Goal: Task Accomplishment & Management: Manage account settings

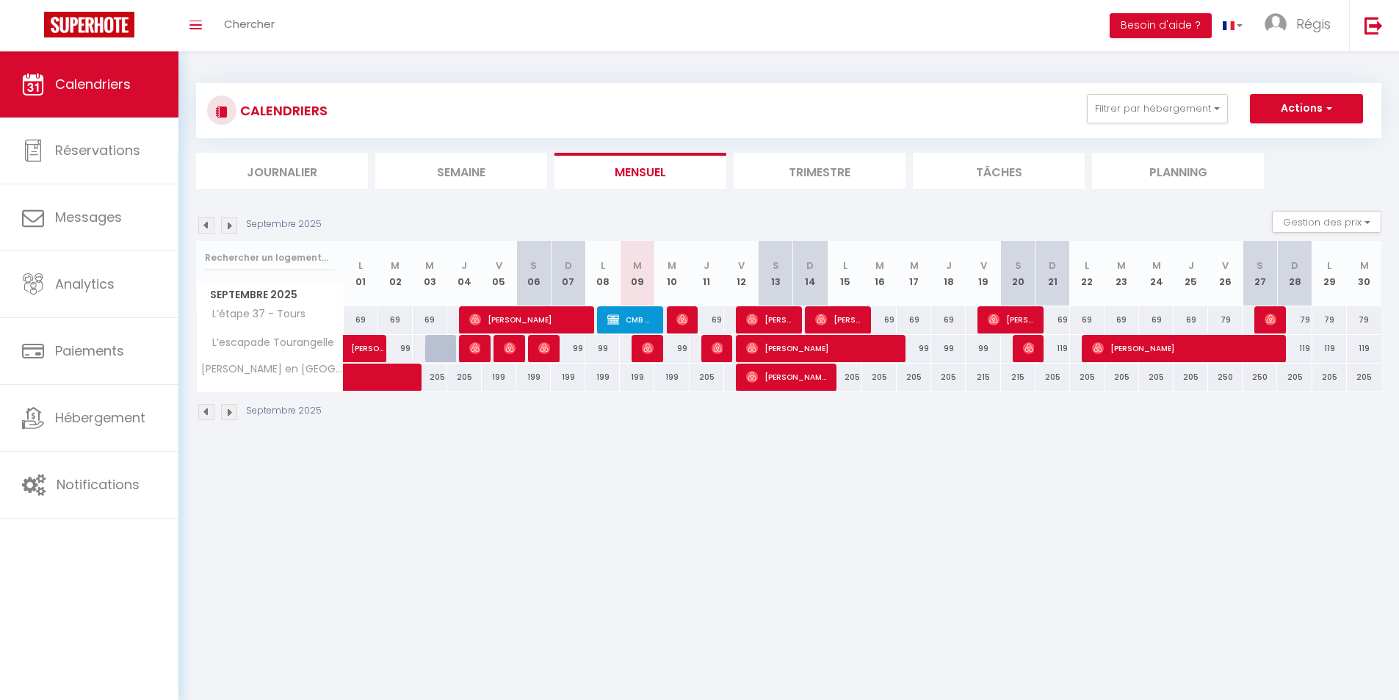
click at [1016, 378] on div "215" at bounding box center [1018, 377] width 35 height 27
type input "215"
type input "Sam 20 Septembre 2025"
type input "Dim 21 Septembre 2025"
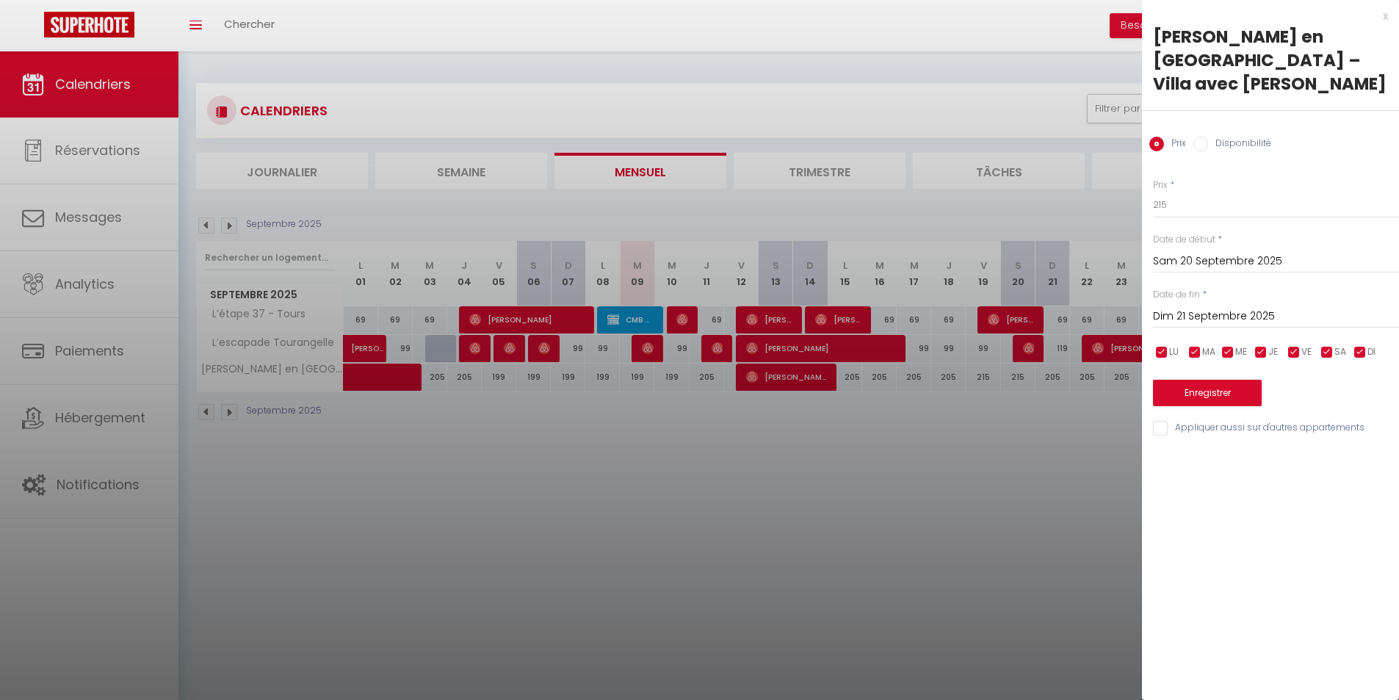
click at [1210, 257] on input "Sam 20 Septembre 2025" at bounding box center [1276, 261] width 246 height 19
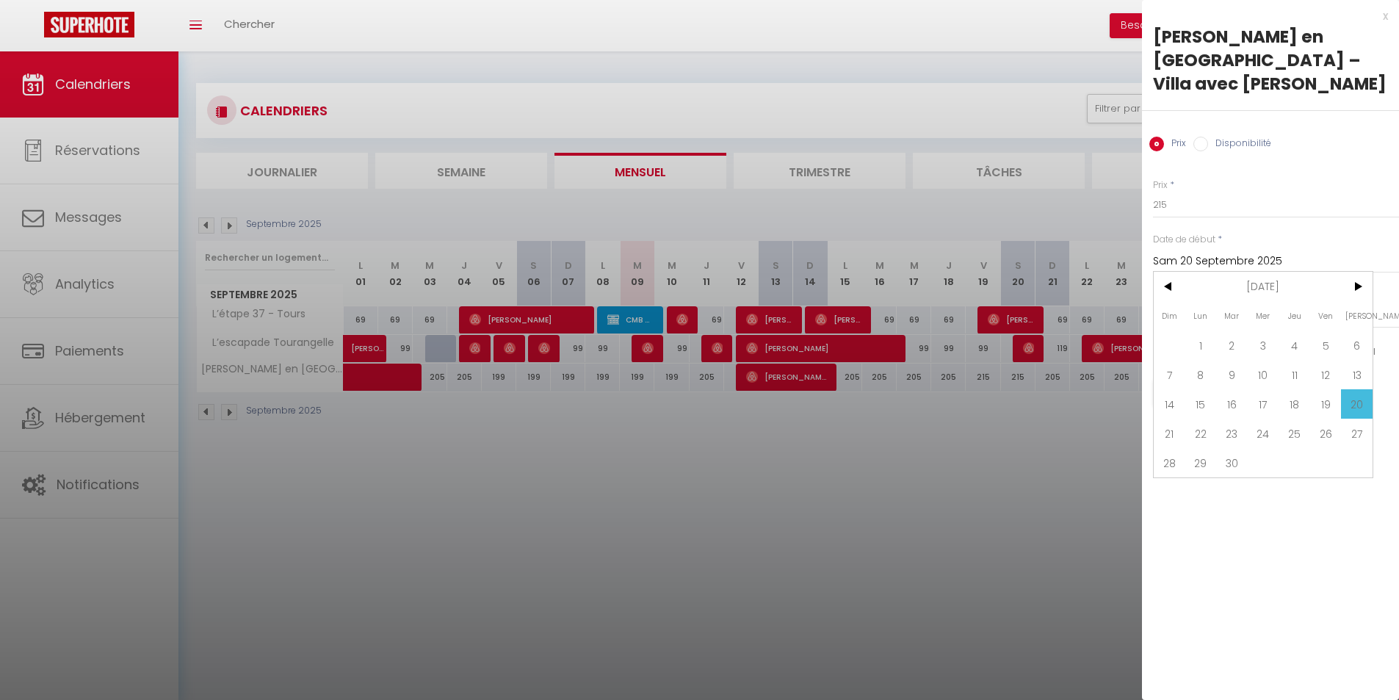
click at [1335, 402] on span "19" at bounding box center [1326, 403] width 32 height 29
type input "Ven 19 Septembre 2025"
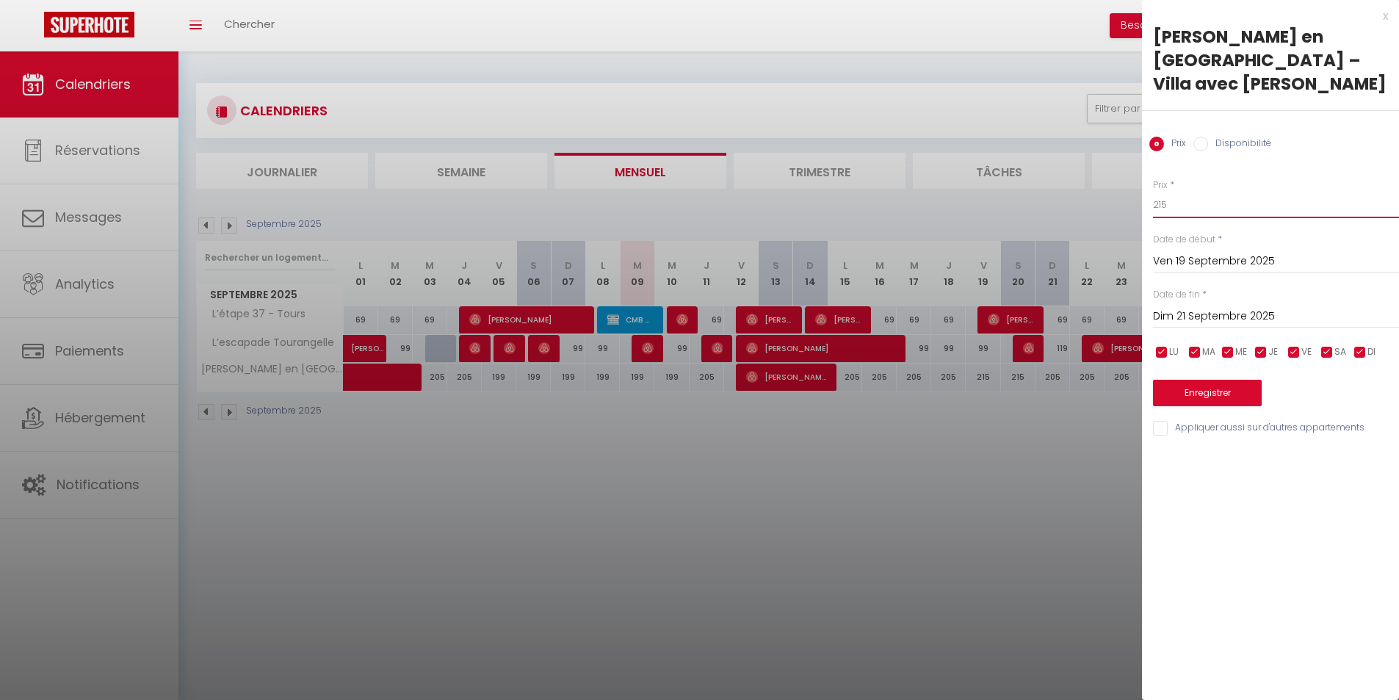
click at [1203, 210] on input "215" at bounding box center [1276, 205] width 246 height 26
click at [1203, 209] on input "215" at bounding box center [1276, 205] width 246 height 26
type input "199"
click at [1196, 390] on button "Enregistrer" at bounding box center [1207, 393] width 109 height 26
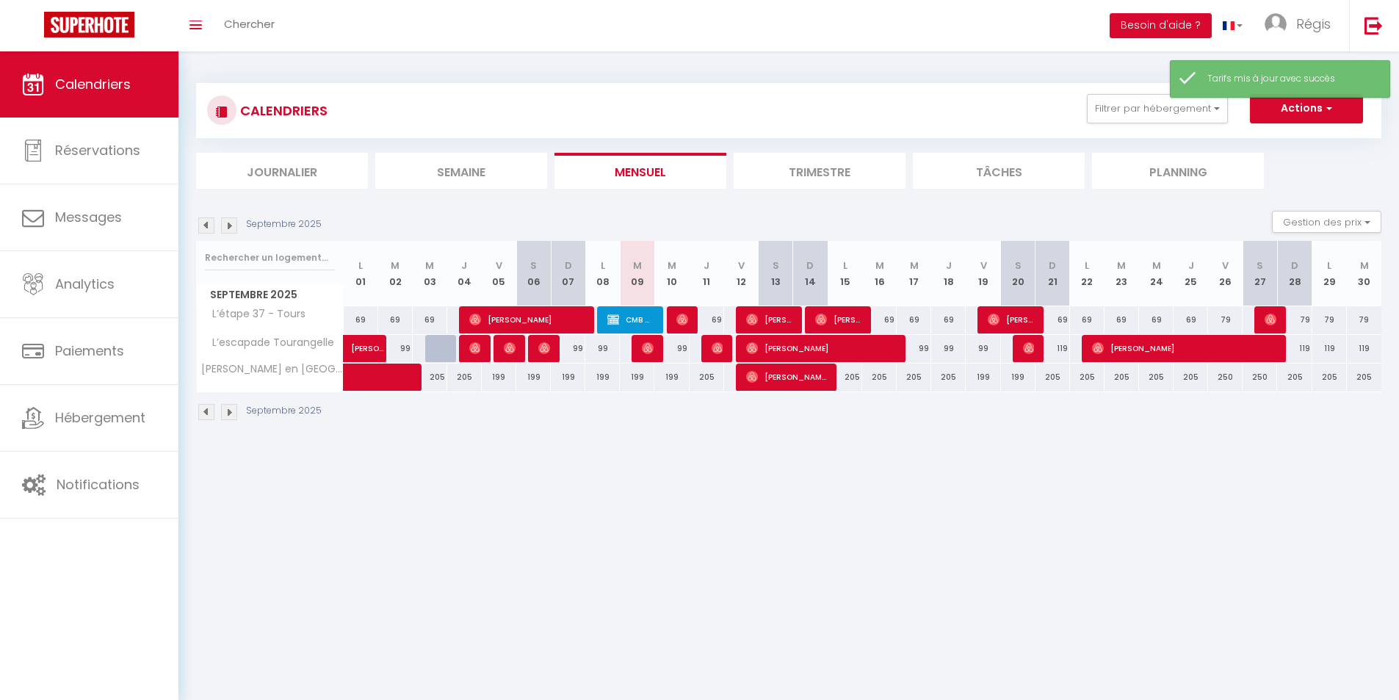
click at [1055, 383] on div "205" at bounding box center [1053, 377] width 35 height 27
type input "205"
type input "Dim 21 Septembre 2025"
type input "Lun 22 Septembre 2025"
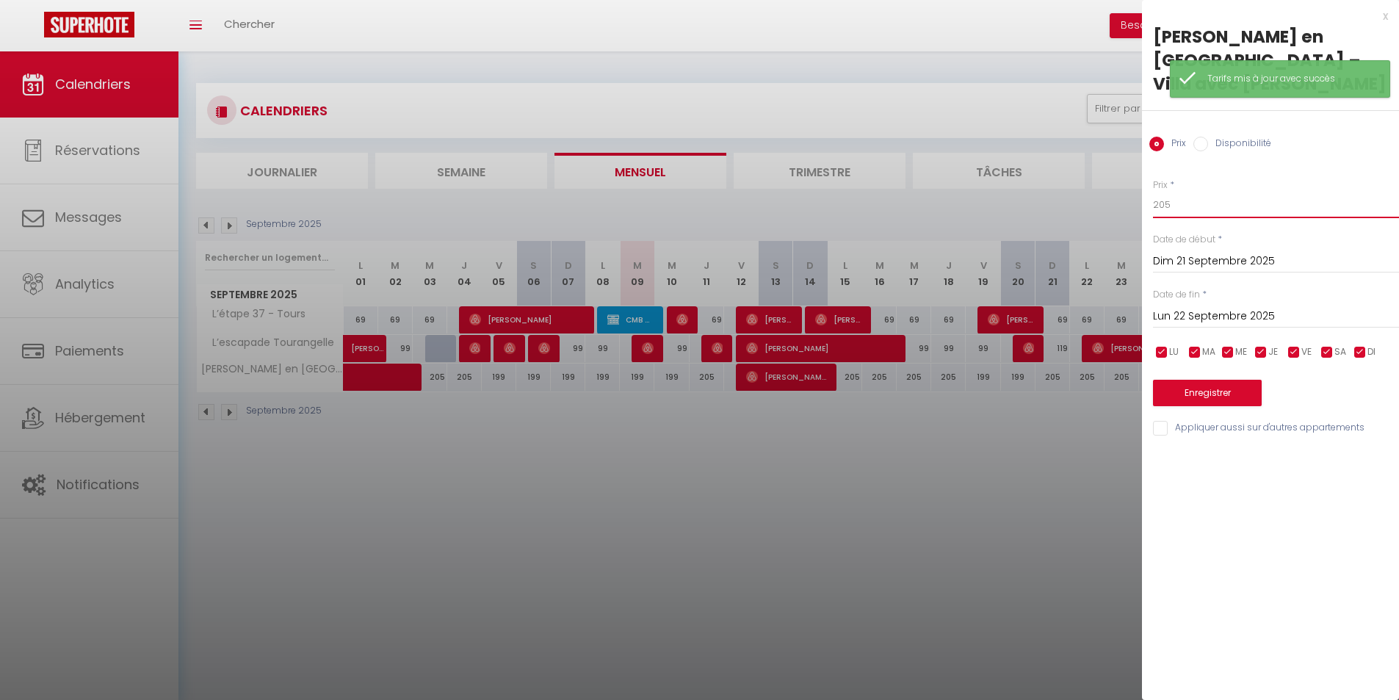
click at [1205, 213] on input "205" at bounding box center [1276, 205] width 246 height 26
type input "199"
click at [1183, 379] on div "Enregistrer" at bounding box center [1276, 383] width 246 height 45
click at [1182, 386] on button "Enregistrer" at bounding box center [1207, 393] width 109 height 26
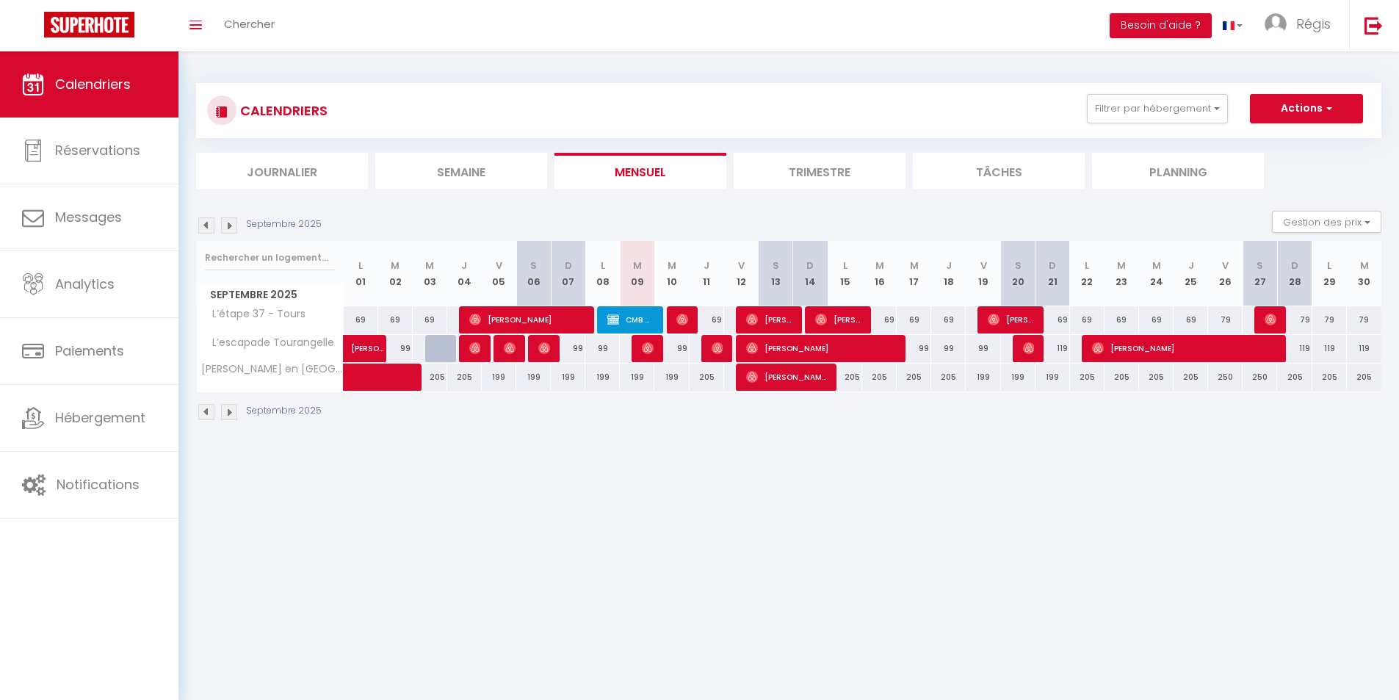
click at [1310, 321] on div "79" at bounding box center [1294, 319] width 35 height 27
type input "79"
type input "Dim 28 Septembre 2025"
type input "Lun 29 Septembre 2025"
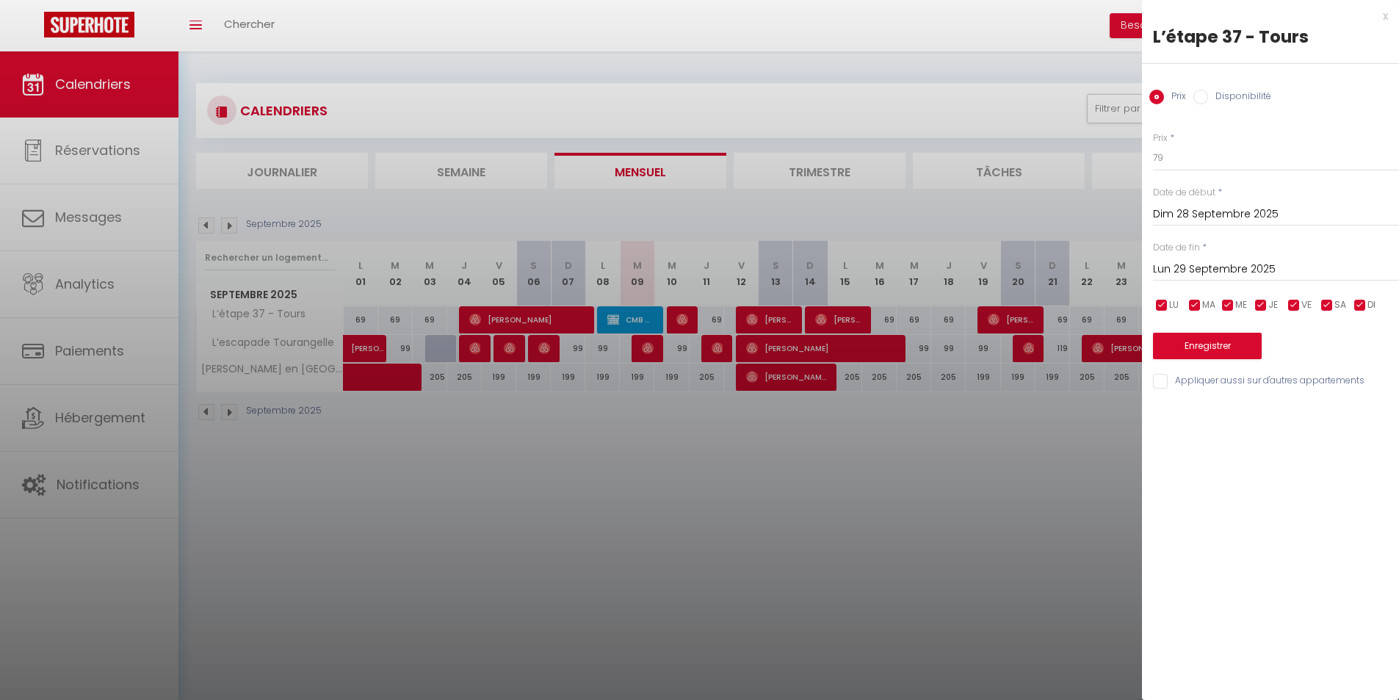
drag, startPoint x: 1382, startPoint y: 15, endPoint x: 1313, endPoint y: 71, distance: 87.7
click at [1382, 15] on div "x" at bounding box center [1265, 16] width 246 height 18
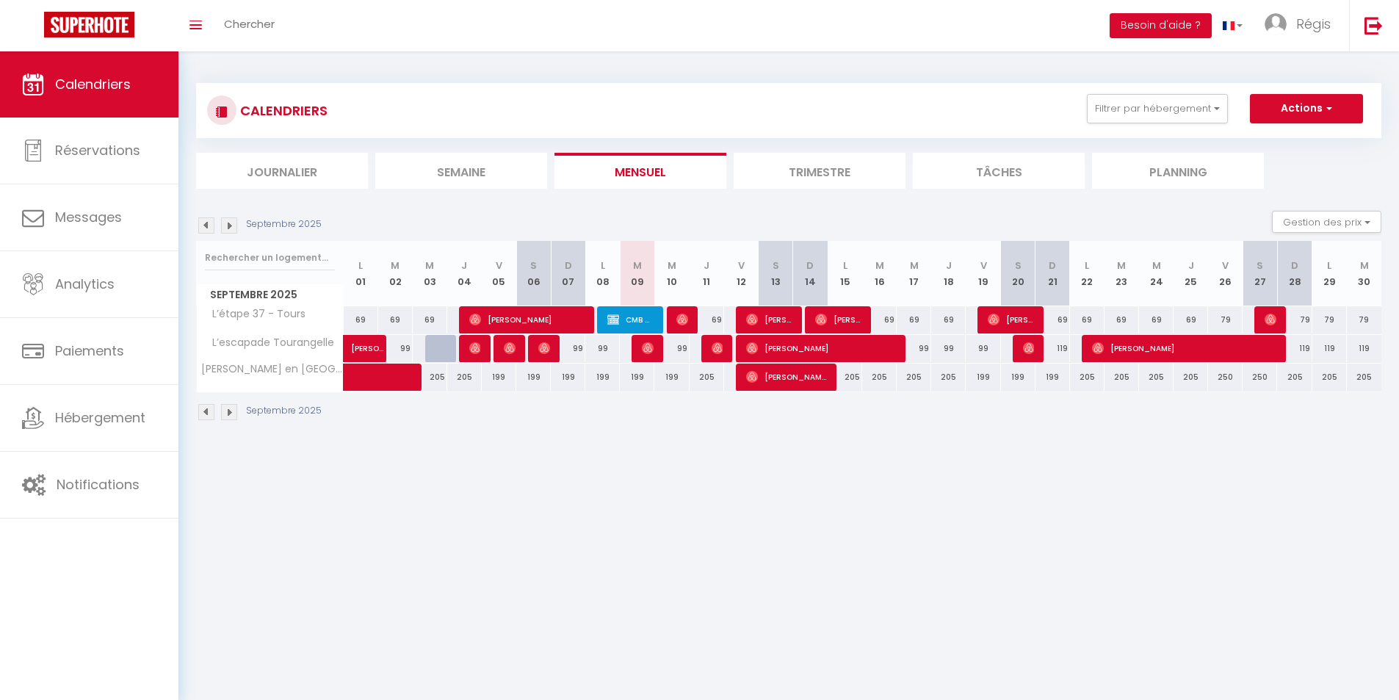
click at [231, 234] on div "Septembre 2025 Gestion des prix Nb Nuits minimum Règles Disponibilité" at bounding box center [788, 226] width 1185 height 30
click at [228, 231] on img at bounding box center [229, 225] width 16 height 16
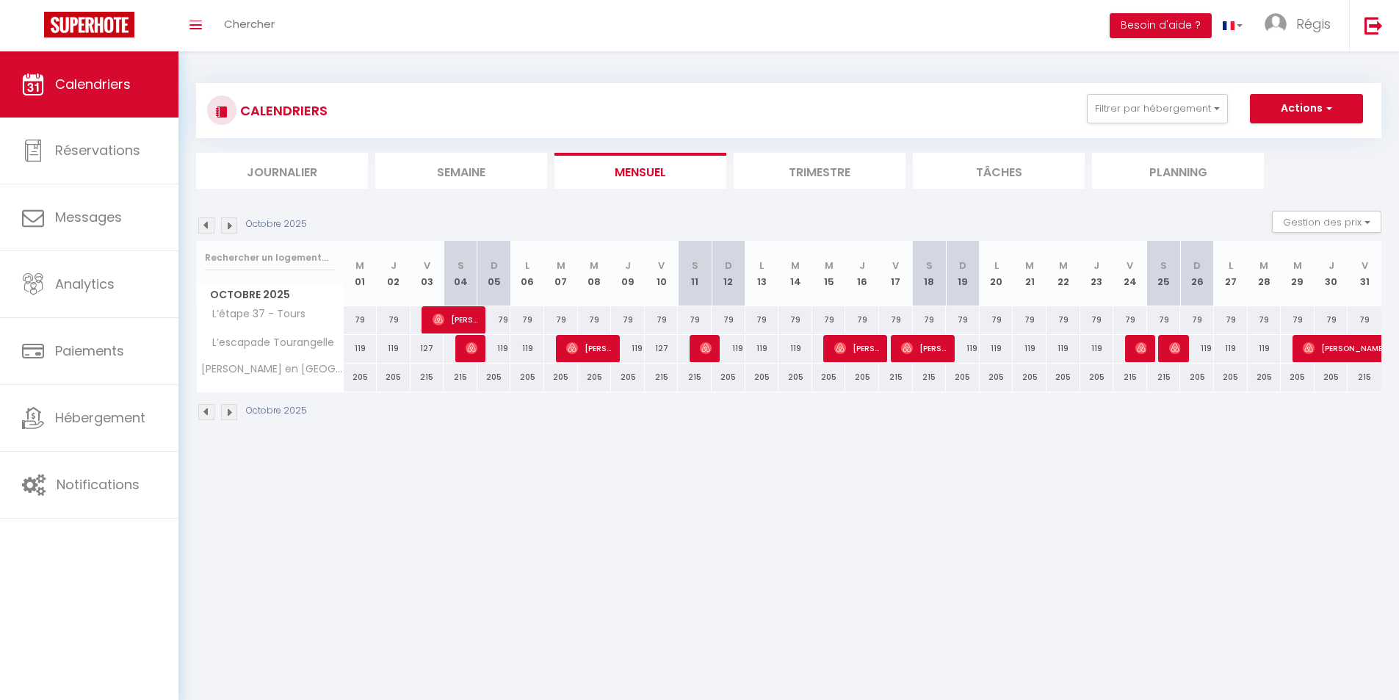
click at [209, 227] on img at bounding box center [206, 225] width 16 height 16
